Goal: Navigation & Orientation: Find specific page/section

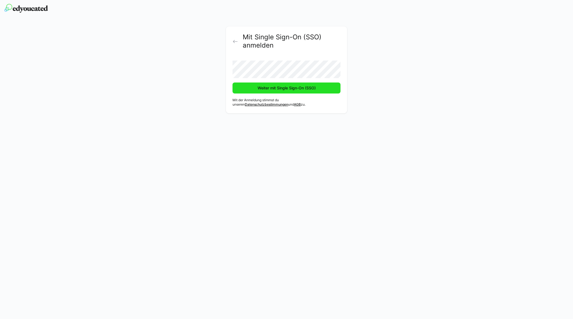
click at [283, 86] on span "Weiter mit Single Sign-On (SSO)" at bounding box center [287, 88] width 60 height 6
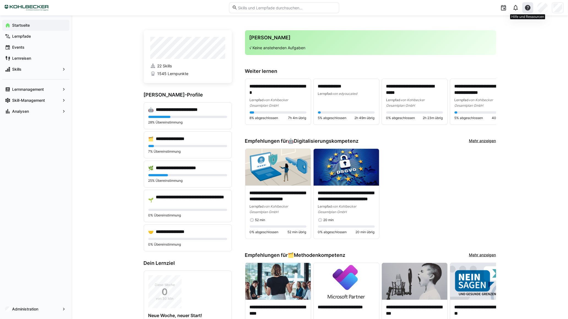
click at [525, 8] on eds-icon at bounding box center [528, 7] width 7 height 7
click at [503, 37] on span "Was gibt's Neues?" at bounding box center [505, 39] width 55 height 12
